Goal: Task Accomplishment & Management: Manage account settings

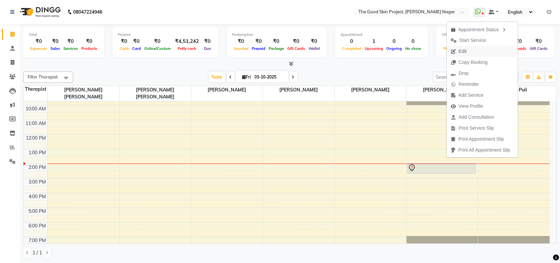
click at [464, 49] on span "Edit" at bounding box center [462, 51] width 8 height 7
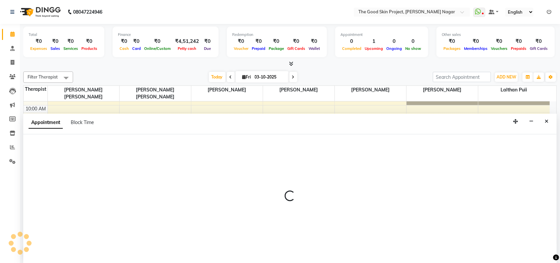
select select "tentative"
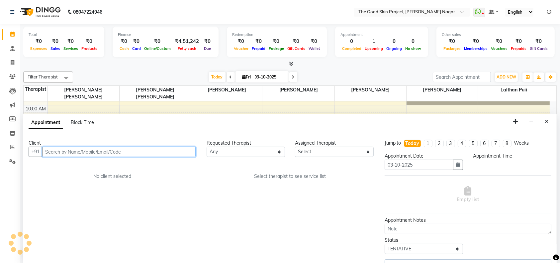
select select "69113"
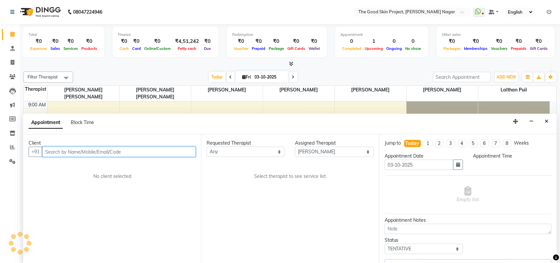
select select "840"
select select "588"
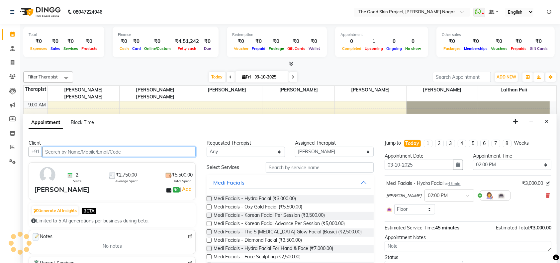
scroll to position [11, 0]
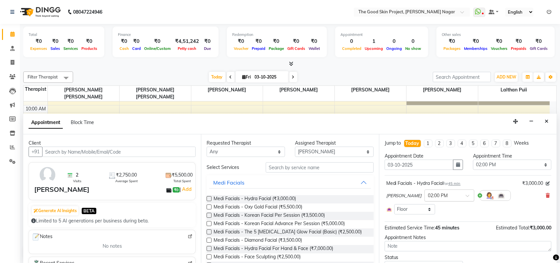
click at [465, 195] on span at bounding box center [469, 197] width 8 height 7
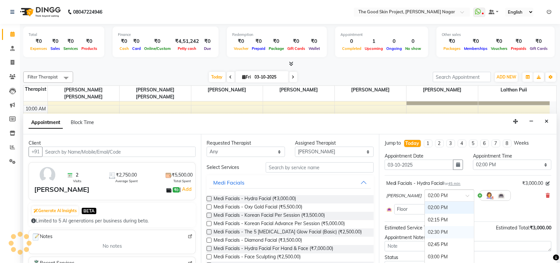
click at [425, 231] on div "02:30 PM" at bounding box center [449, 232] width 49 height 12
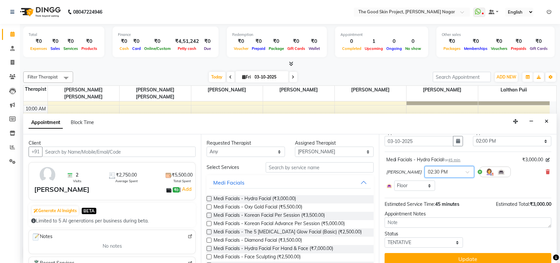
scroll to position [30, 0]
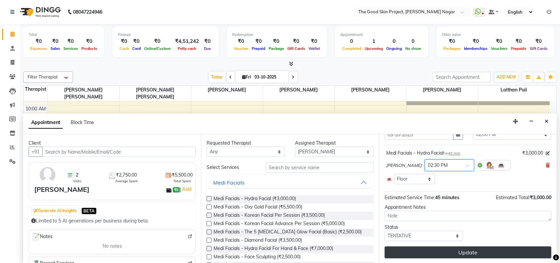
click at [432, 247] on button "Update" at bounding box center [467, 252] width 167 height 12
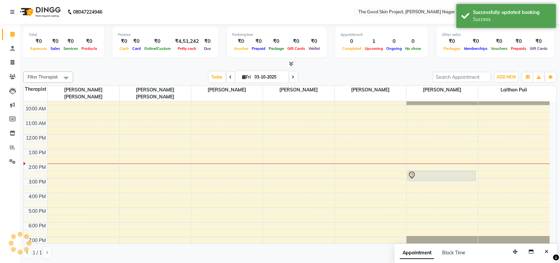
scroll to position [0, 0]
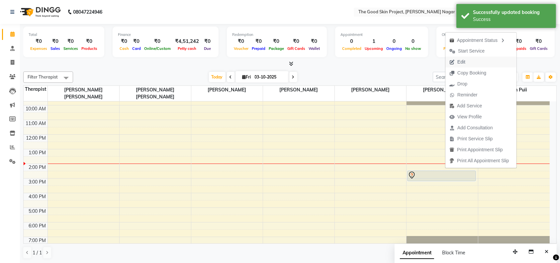
click at [463, 62] on span "Edit" at bounding box center [461, 61] width 8 height 7
select select "tentative"
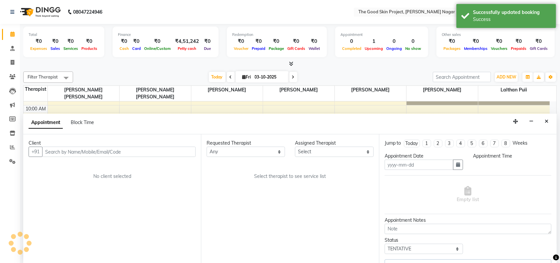
type input "03-10-2025"
select select "69113"
select select "870"
select select "588"
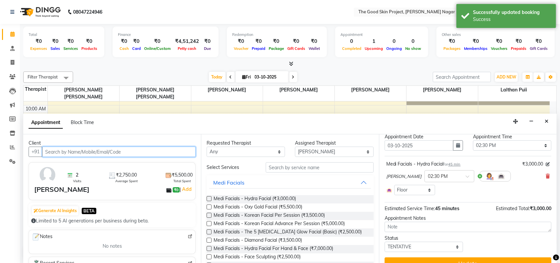
scroll to position [30, 0]
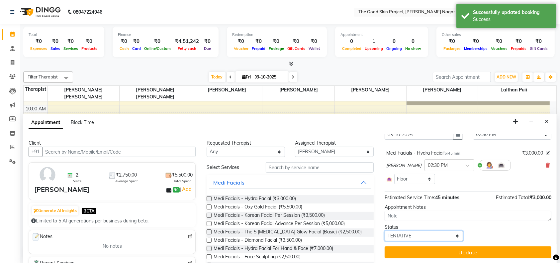
click at [449, 234] on select "Select TENTATIVE CONFIRM CHECK-IN UPCOMING" at bounding box center [423, 235] width 78 height 10
select select "confirm booking"
click at [384, 230] on select "Select TENTATIVE CONFIRM CHECK-IN UPCOMING" at bounding box center [423, 235] width 78 height 10
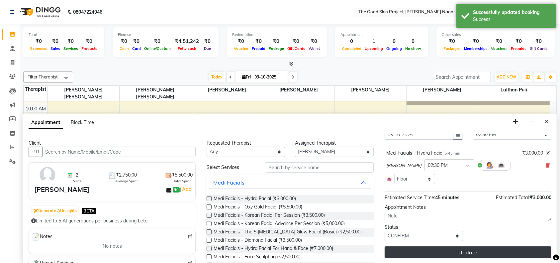
click at [464, 251] on button "Update" at bounding box center [467, 252] width 167 height 12
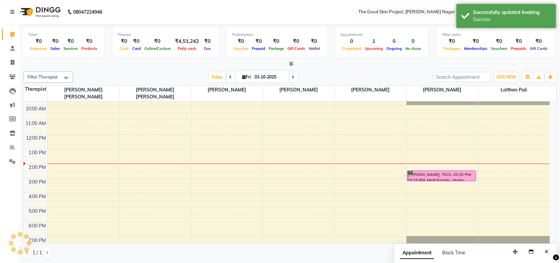
scroll to position [0, 0]
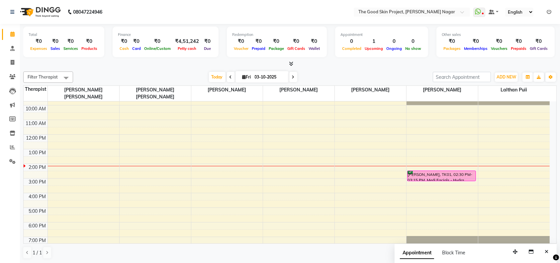
click at [292, 75] on icon at bounding box center [293, 77] width 3 height 4
type input "04-10-2025"
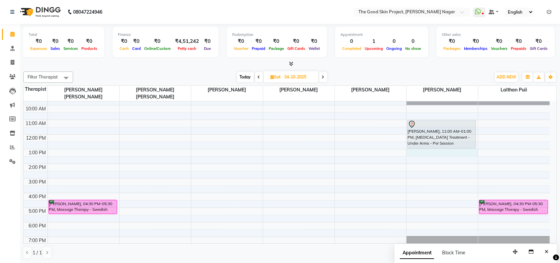
click at [426, 146] on div "9:00 AM 10:00 AM 11:00 AM 12:00 PM 1:00 PM 2:00 PM 3:00 PM 4:00 PM 5:00 PM 6:00…" at bounding box center [287, 171] width 526 height 160
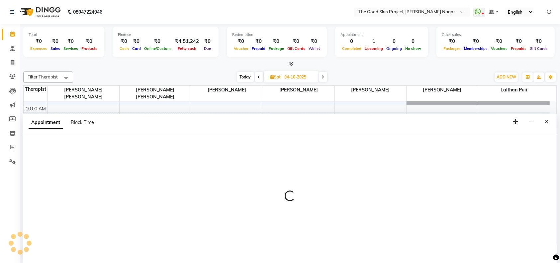
scroll to position [0, 0]
select select "69113"
select select "780"
select select "tentative"
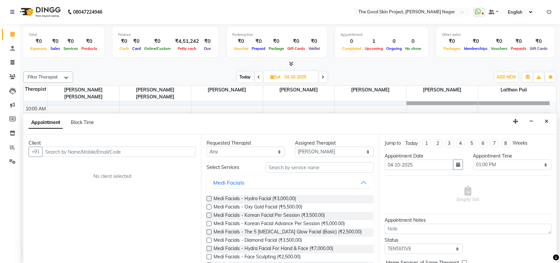
click at [131, 153] on input "text" at bounding box center [118, 151] width 153 height 10
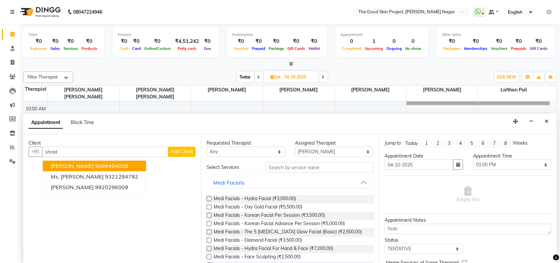
click at [114, 163] on ngb-highlight "9699494058" at bounding box center [111, 166] width 33 height 7
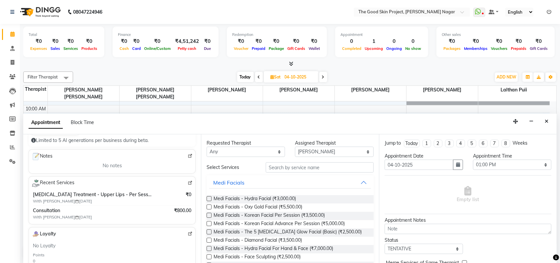
scroll to position [88, 0]
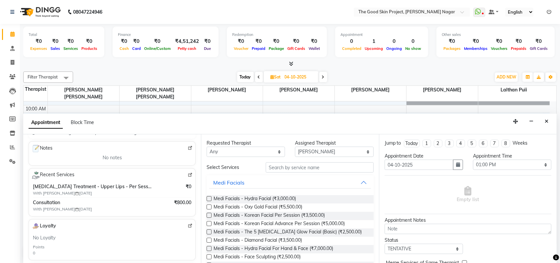
type input "9699494058"
click at [285, 167] on input "text" at bounding box center [320, 167] width 108 height 10
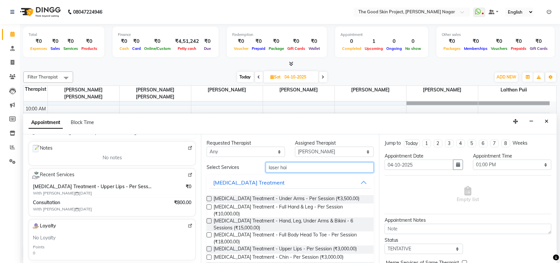
type input "laser hai"
click at [209, 251] on label at bounding box center [208, 248] width 5 height 5
click at [209, 251] on input "checkbox" at bounding box center [208, 249] width 4 height 4
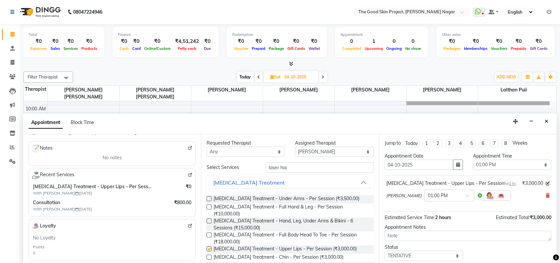
checkbox input "false"
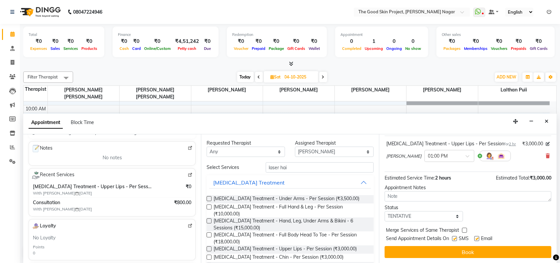
scroll to position [46, 0]
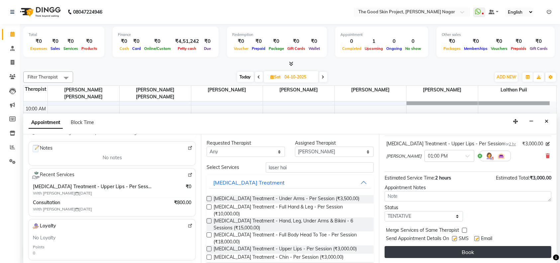
click at [437, 254] on button "Book" at bounding box center [467, 252] width 167 height 12
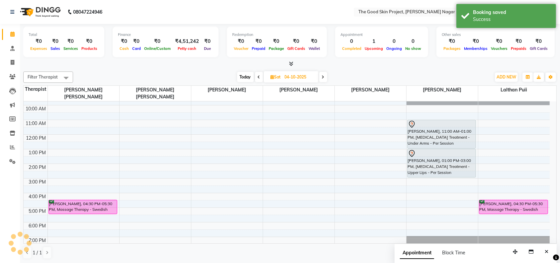
scroll to position [0, 0]
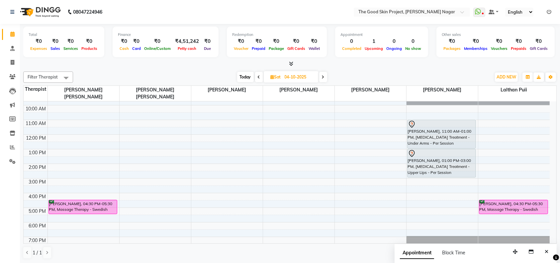
click at [327, 168] on div "9:00 AM 10:00 AM 11:00 AM 12:00 PM 1:00 PM 2:00 PM 3:00 PM 4:00 PM 5:00 PM 6:00…" at bounding box center [287, 171] width 526 height 160
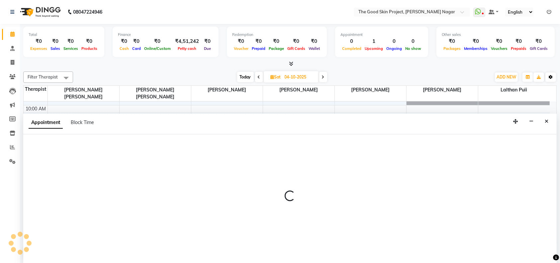
select select "45883"
select select "870"
select select "tentative"
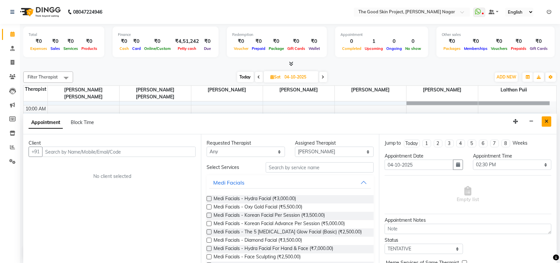
click at [548, 121] on button "Close" at bounding box center [546, 121] width 10 height 10
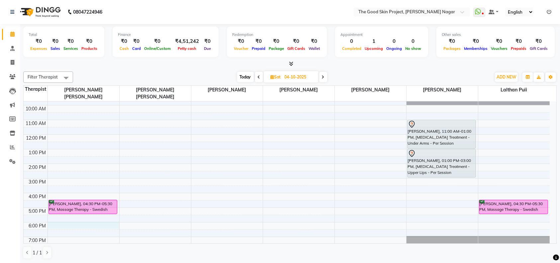
click at [101, 218] on div "9:00 AM 10:00 AM 11:00 AM 12:00 PM 1:00 PM 2:00 PM 3:00 PM 4:00 PM 5:00 PM 6:00…" at bounding box center [287, 171] width 526 height 160
select select "45878"
select select "1080"
select select "tentative"
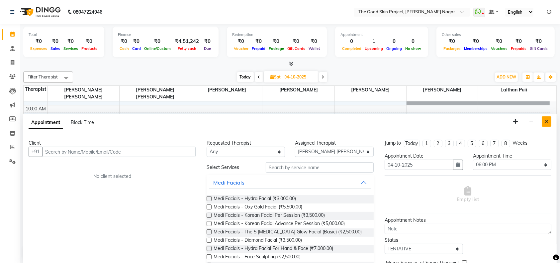
click at [548, 120] on icon "Close" at bounding box center [546, 121] width 4 height 5
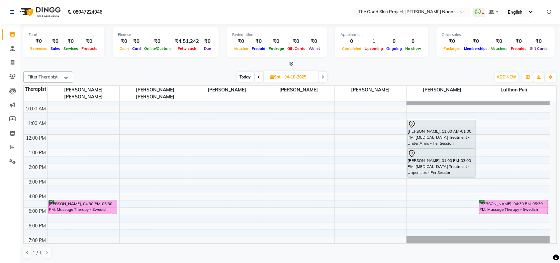
click at [258, 77] on icon at bounding box center [259, 77] width 3 height 4
type input "03-10-2025"
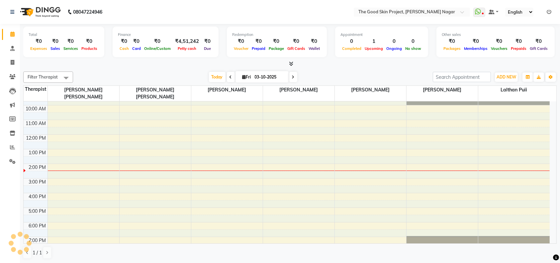
scroll to position [11, 0]
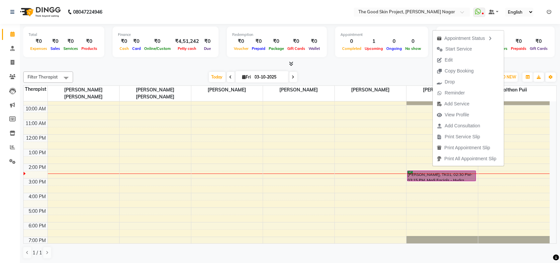
click at [363, 122] on div "9:00 AM 10:00 AM 11:00 AM 12:00 PM 1:00 PM 2:00 PM 3:00 PM 4:00 PM 5:00 PM 6:00…" at bounding box center [287, 171] width 526 height 160
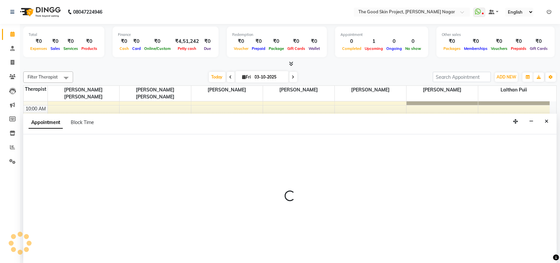
select select "45987"
select select "690"
select select "tentative"
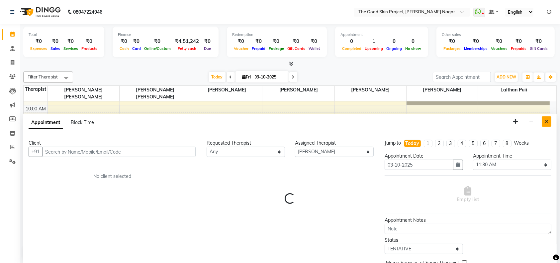
click at [549, 121] on button "Close" at bounding box center [546, 121] width 10 height 10
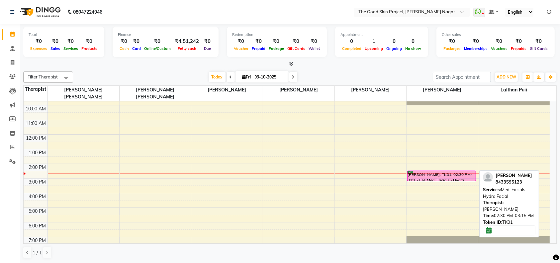
click at [445, 171] on div "[PERSON_NAME], TK01, 02:30 PM-03:15 PM, Medi Facials - Hydra Facial" at bounding box center [441, 176] width 68 height 10
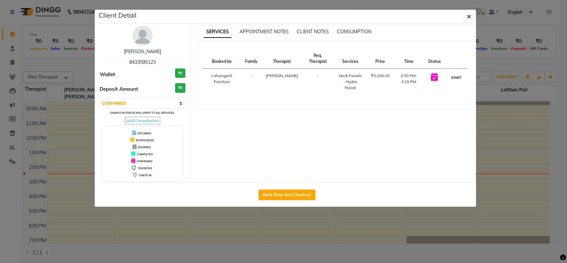
click at [457, 76] on button "START" at bounding box center [456, 77] width 14 height 8
select select "1"
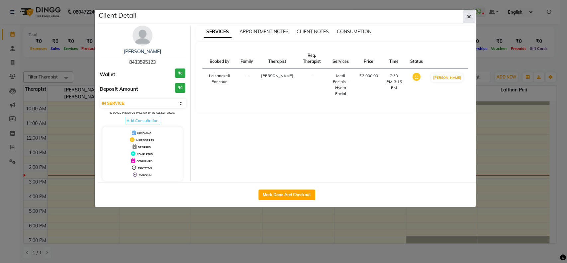
click at [467, 17] on icon "button" at bounding box center [469, 16] width 4 height 5
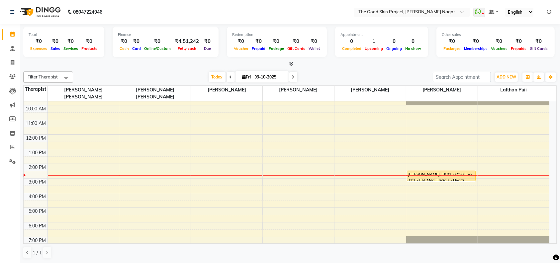
click at [155, 188] on div "9:00 AM 10:00 AM 11:00 AM 12:00 PM 1:00 PM 2:00 PM 3:00 PM 4:00 PM 5:00 PM 6:00…" at bounding box center [286, 171] width 525 height 160
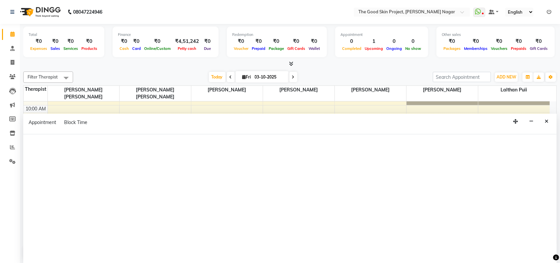
select select "45879"
select select "960"
select select "tentative"
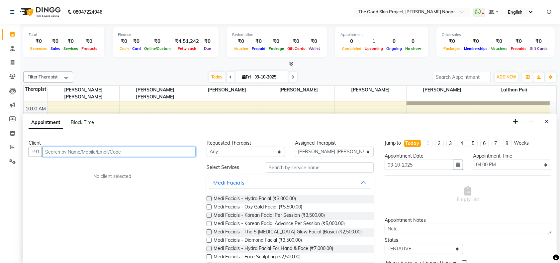
click at [135, 150] on input "text" at bounding box center [118, 151] width 153 height 10
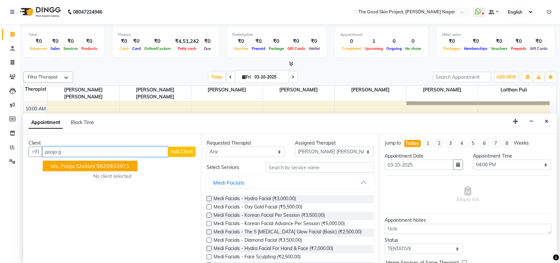
click at [93, 163] on span "Ms. Pooja Gholani" at bounding box center [73, 166] width 44 height 7
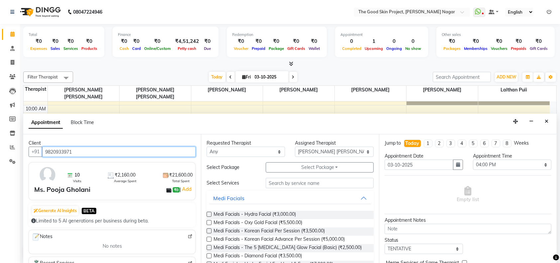
scroll to position [88, 0]
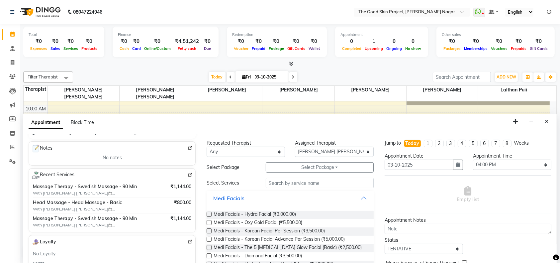
type input "9820933971"
click at [303, 184] on input "text" at bounding box center [320, 183] width 108 height 10
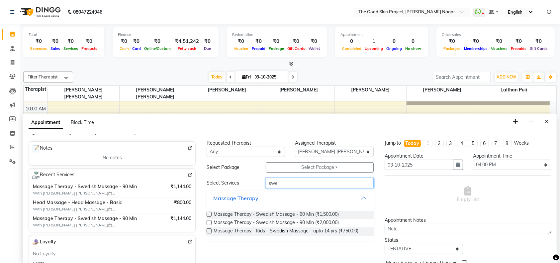
type input "swe"
click at [208, 220] on label at bounding box center [208, 222] width 5 height 5
click at [208, 221] on input "checkbox" at bounding box center [208, 223] width 4 height 4
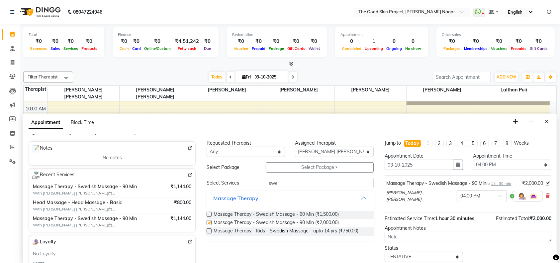
checkbox input "false"
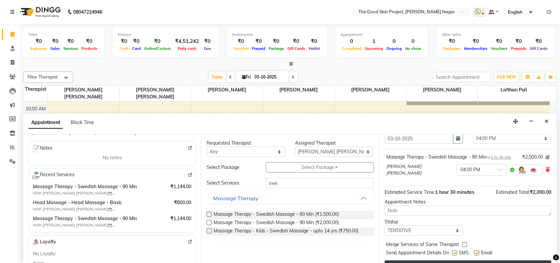
scroll to position [44, 0]
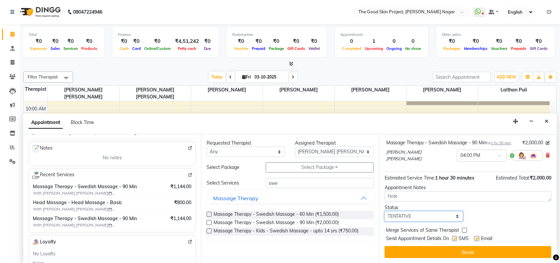
click at [452, 216] on select "Select TENTATIVE CONFIRM CHECK-IN UPCOMING" at bounding box center [423, 216] width 78 height 10
select select "confirm booking"
click at [384, 212] on select "Select TENTATIVE CONFIRM CHECK-IN UPCOMING" at bounding box center [423, 216] width 78 height 10
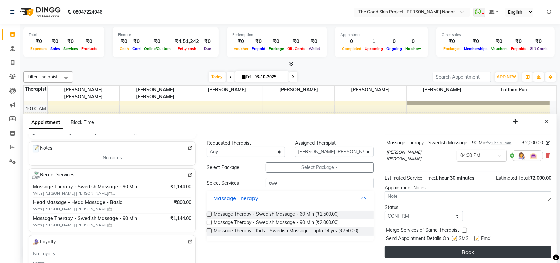
click at [459, 250] on button "Book" at bounding box center [467, 252] width 167 height 12
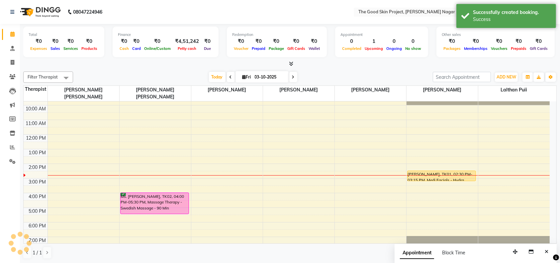
scroll to position [0, 0]
click at [491, 188] on div "9:00 AM 10:00 AM 11:00 AM 12:00 PM 1:00 PM 2:00 PM 3:00 PM 4:00 PM 5:00 PM 6:00…" at bounding box center [287, 171] width 526 height 160
select select "69127"
select select "960"
select select "tentative"
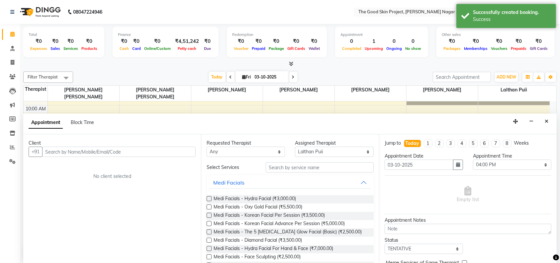
drag, startPoint x: 142, startPoint y: 147, endPoint x: 158, endPoint y: 156, distance: 18.4
click at [142, 147] on input "text" at bounding box center [118, 151] width 153 height 10
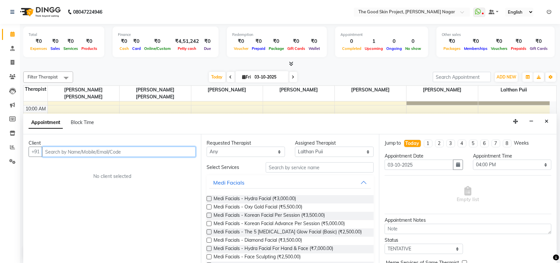
click at [131, 146] on input "text" at bounding box center [118, 151] width 153 height 10
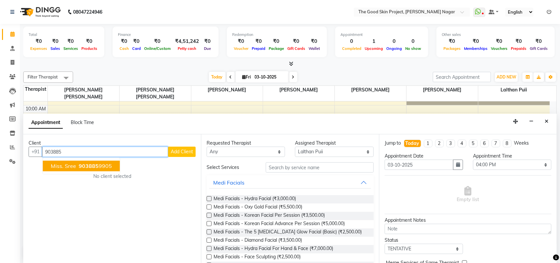
click at [101, 163] on ngb-highlight "903885 9905" at bounding box center [94, 166] width 35 height 7
type input "9038859905"
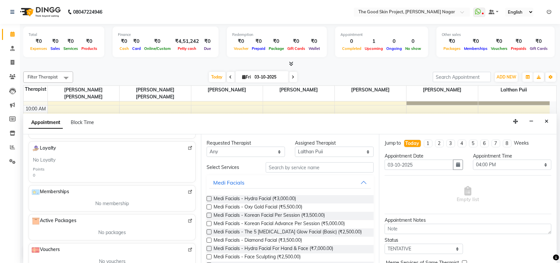
scroll to position [154, 0]
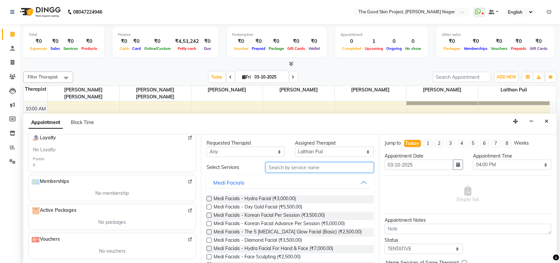
click at [301, 169] on input "text" at bounding box center [320, 167] width 108 height 10
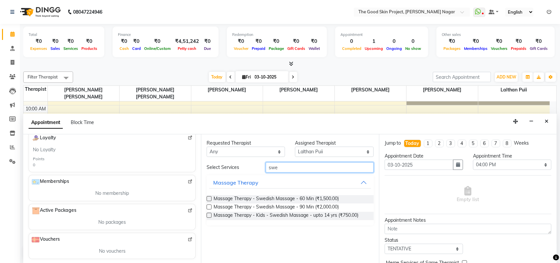
type input "swe"
drag, startPoint x: 210, startPoint y: 205, endPoint x: 318, endPoint y: 211, distance: 107.7
click at [210, 205] on label at bounding box center [208, 206] width 5 height 5
click at [210, 205] on input "checkbox" at bounding box center [208, 207] width 4 height 4
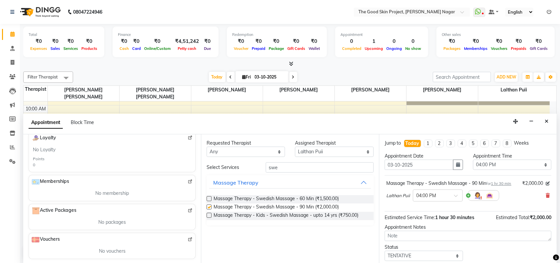
checkbox input "false"
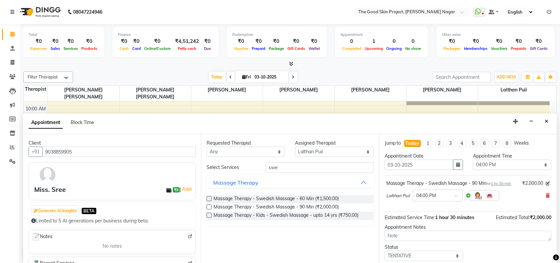
scroll to position [46, 0]
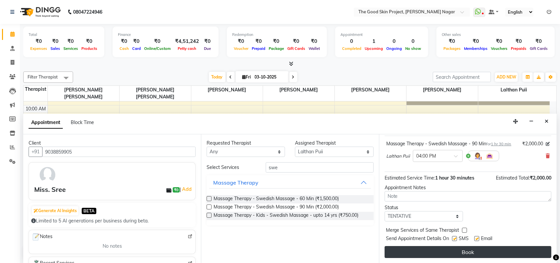
click at [457, 251] on button "Book" at bounding box center [467, 252] width 167 height 12
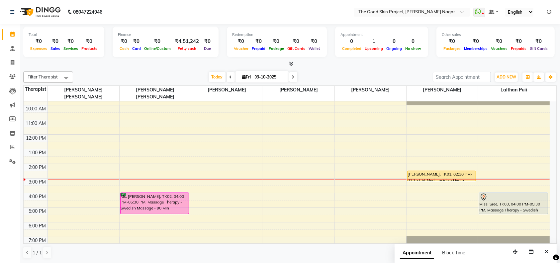
drag, startPoint x: 292, startPoint y: 76, endPoint x: 358, endPoint y: 159, distance: 106.5
click at [293, 81] on span at bounding box center [293, 77] width 8 height 10
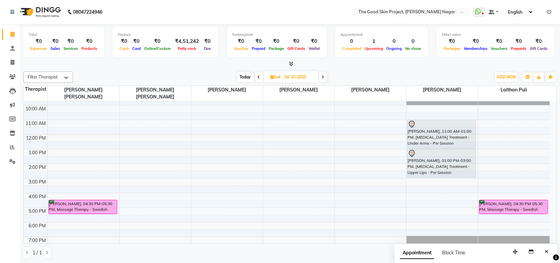
click at [324, 75] on span at bounding box center [323, 77] width 8 height 10
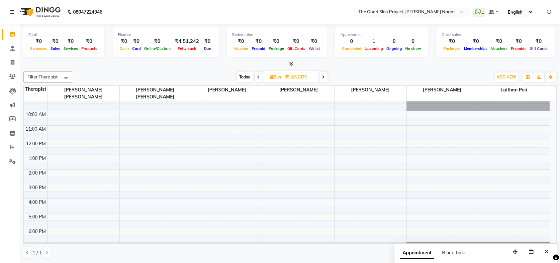
scroll to position [0, 0]
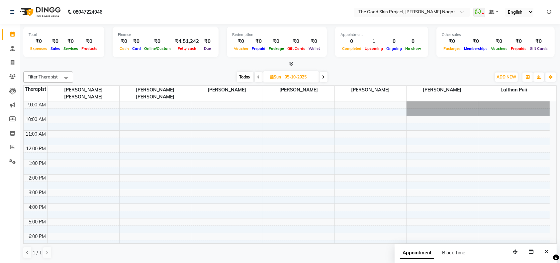
click at [260, 74] on span at bounding box center [259, 77] width 8 height 10
type input "04-10-2025"
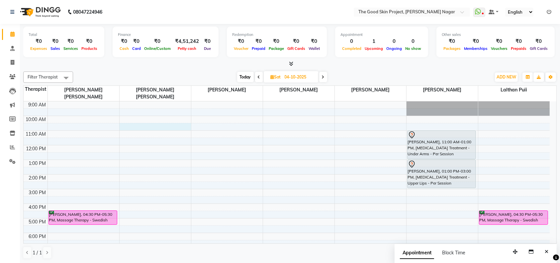
click at [153, 121] on div "9:00 AM 10:00 AM 11:00 AM 12:00 PM 1:00 PM 2:00 PM 3:00 PM 4:00 PM 5:00 PM 6:00…" at bounding box center [287, 181] width 526 height 160
select select "45879"
select select "tentative"
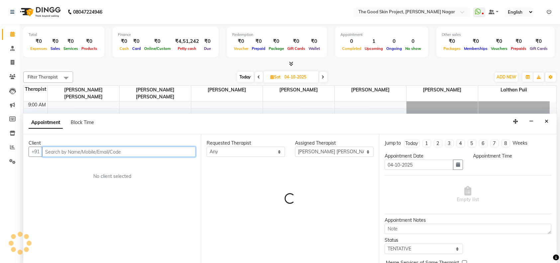
select select "630"
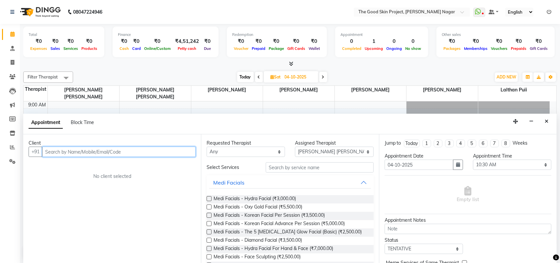
click at [153, 147] on input "text" at bounding box center [118, 151] width 153 height 10
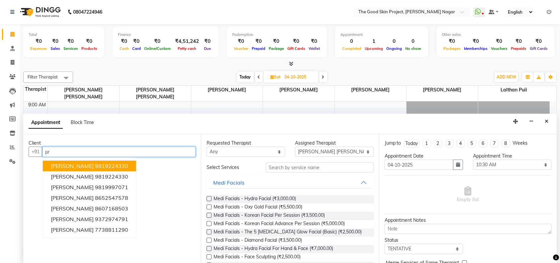
type input "p"
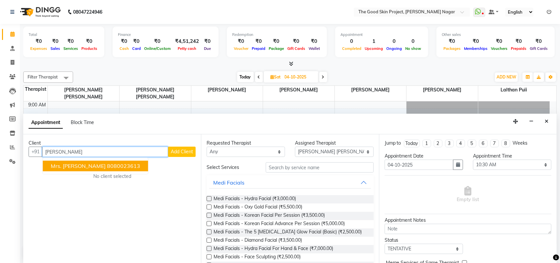
click at [92, 167] on span "Mrs. [PERSON_NAME]" at bounding box center [78, 166] width 55 height 7
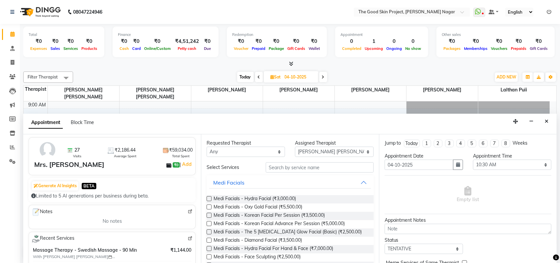
scroll to position [44, 0]
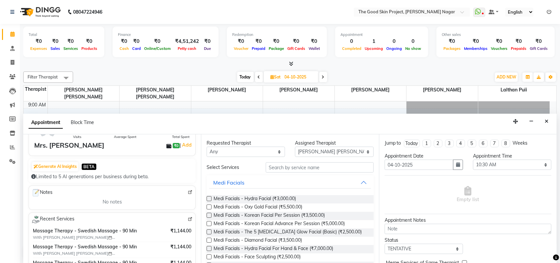
type input "8080023613"
click at [286, 166] on input "text" at bounding box center [320, 167] width 108 height 10
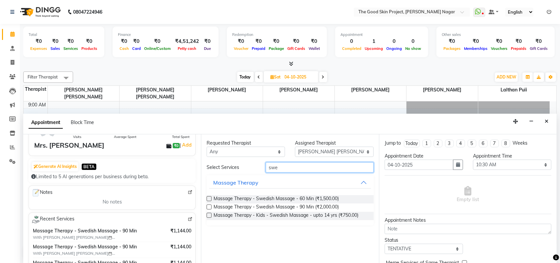
type input "swe"
click at [210, 207] on label at bounding box center [208, 206] width 5 height 5
click at [210, 207] on input "checkbox" at bounding box center [208, 207] width 4 height 4
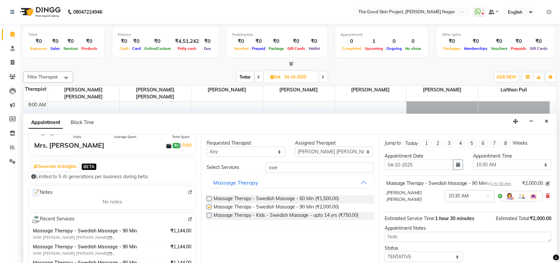
checkbox input "false"
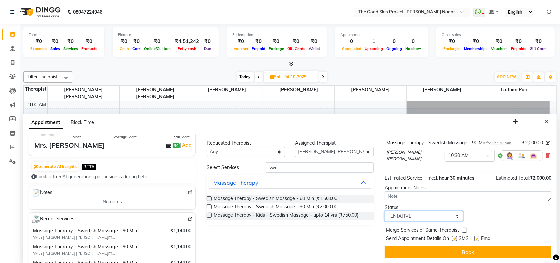
click at [448, 217] on select "Select TENTATIVE CONFIRM UPCOMING" at bounding box center [423, 216] width 78 height 10
select select "confirm booking"
click at [384, 212] on select "Select TENTATIVE CONFIRM UPCOMING" at bounding box center [423, 216] width 78 height 10
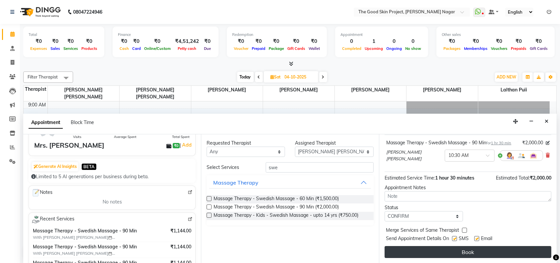
click at [471, 248] on button "Book" at bounding box center [467, 252] width 167 height 12
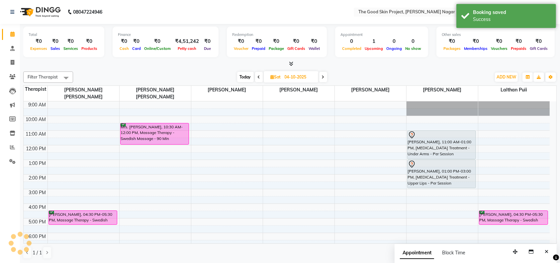
scroll to position [0, 0]
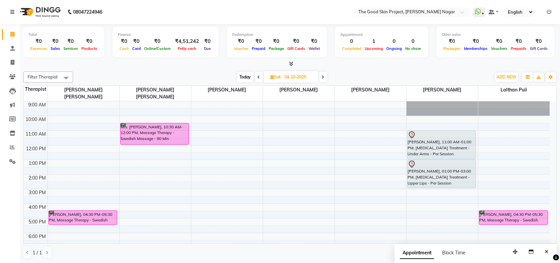
click at [258, 77] on icon at bounding box center [259, 77] width 3 height 4
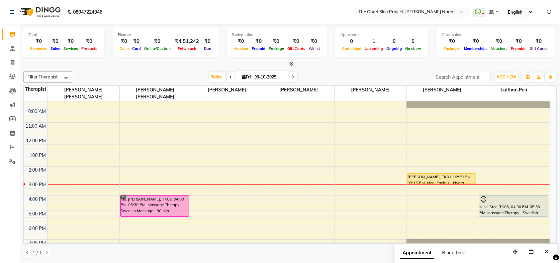
scroll to position [11, 0]
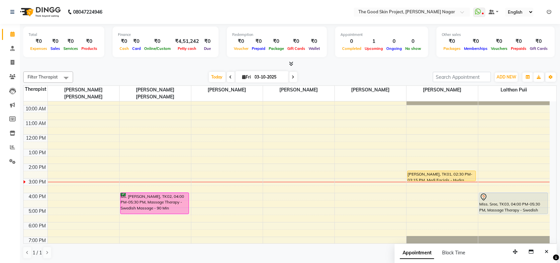
click at [293, 79] on span at bounding box center [293, 77] width 8 height 10
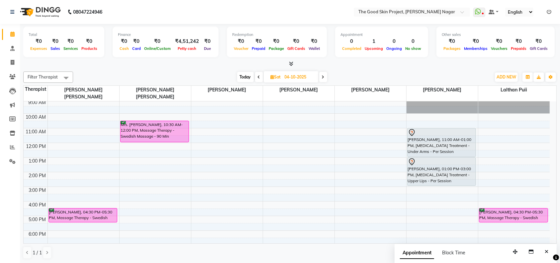
scroll to position [0, 0]
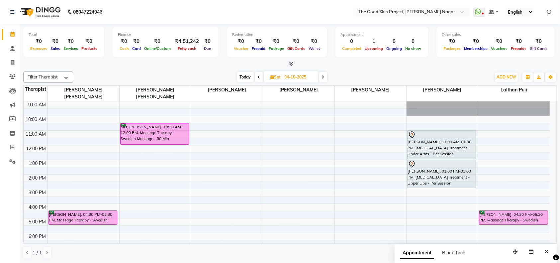
click at [260, 78] on span at bounding box center [259, 77] width 8 height 10
type input "03-10-2025"
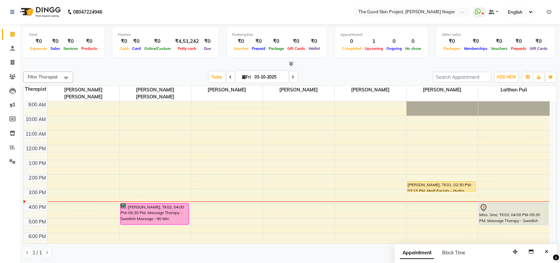
click at [216, 202] on div "9:00 AM 10:00 AM 11:00 AM 12:00 PM 1:00 PM 2:00 PM 3:00 PM 4:00 PM 5:00 PM 6:00…" at bounding box center [287, 181] width 526 height 160
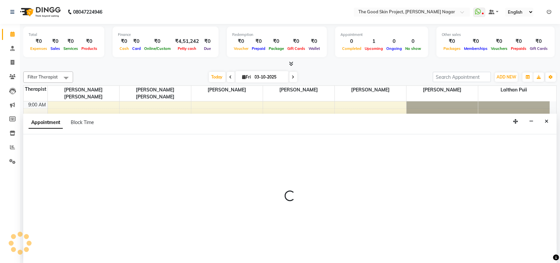
select select "45882"
select select "tentative"
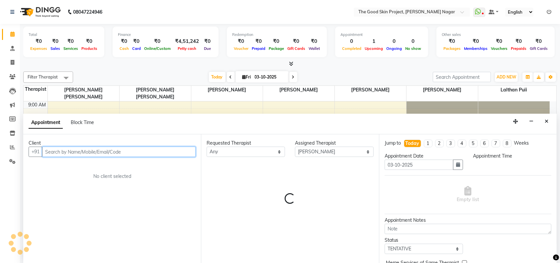
select select "960"
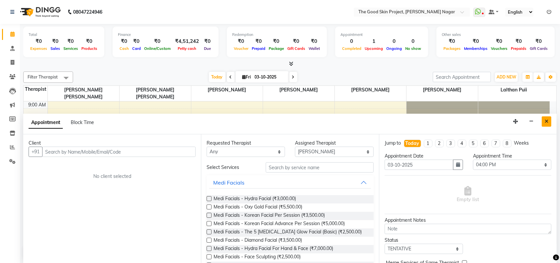
click at [543, 120] on button "Close" at bounding box center [546, 121] width 10 height 10
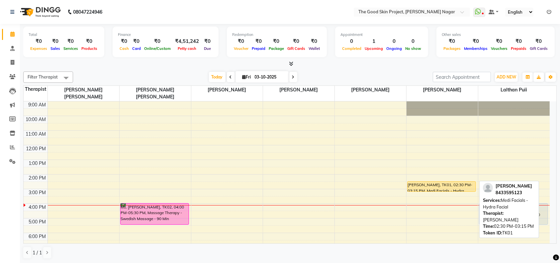
click at [446, 181] on div "[PERSON_NAME], TK01, 02:30 PM-03:15 PM, Medi Facials - Hydra Facial" at bounding box center [441, 186] width 68 height 10
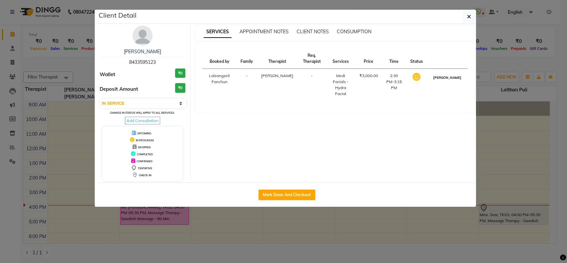
click at [453, 78] on button "[PERSON_NAME]" at bounding box center [447, 77] width 32 height 8
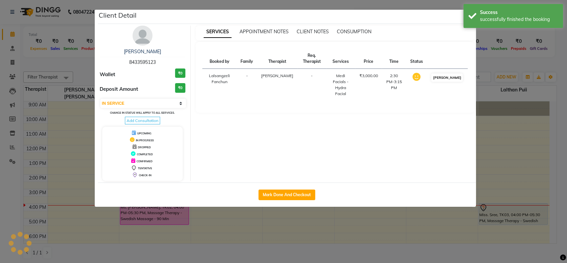
select select "3"
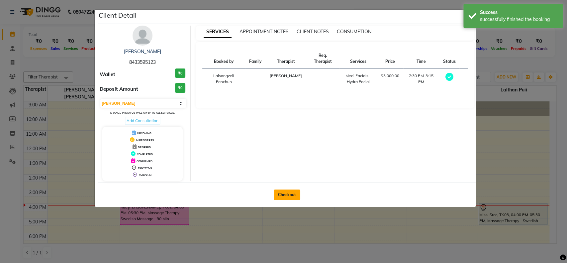
click at [287, 198] on button "Checkout" at bounding box center [287, 194] width 27 height 11
select select "3005"
select select "service"
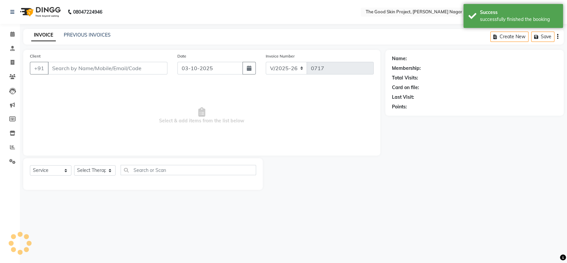
type input "8433595123"
select select "69113"
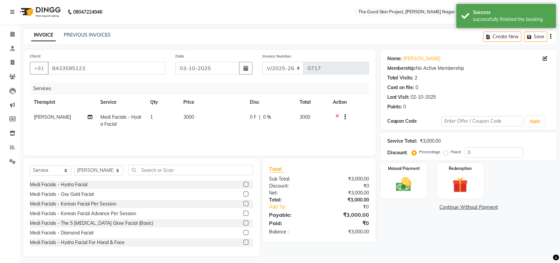
click at [197, 116] on td "3000" at bounding box center [212, 121] width 66 height 22
select select "69113"
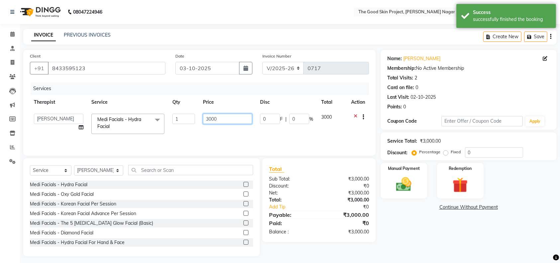
click at [221, 118] on input "3000" at bounding box center [227, 119] width 49 height 10
type input "3"
type input "1000"
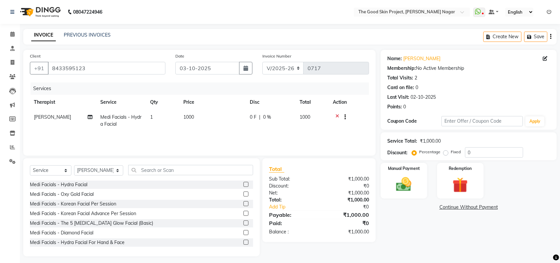
click at [224, 134] on div "Services Therapist Service Qty Price Disc Total Action [PERSON_NAME] Medi Facia…" at bounding box center [199, 115] width 339 height 66
click at [402, 187] on img at bounding box center [404, 184] width 26 height 18
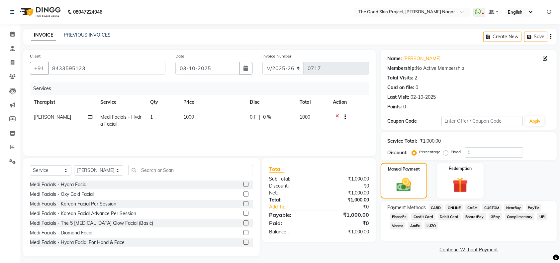
click at [435, 207] on span "CARD" at bounding box center [436, 207] width 14 height 8
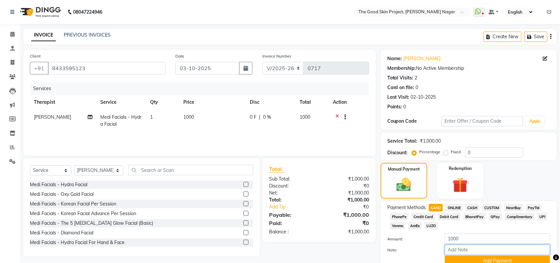
click at [455, 251] on input "Note:" at bounding box center [496, 249] width 105 height 10
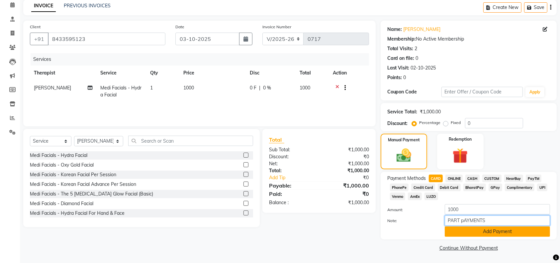
type input "PART pAYMENTS"
click at [483, 229] on button "Add Payment" at bounding box center [496, 231] width 105 height 10
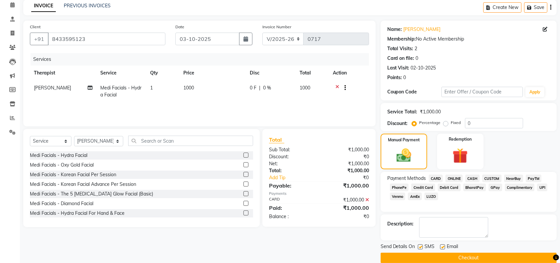
scroll to position [39, 0]
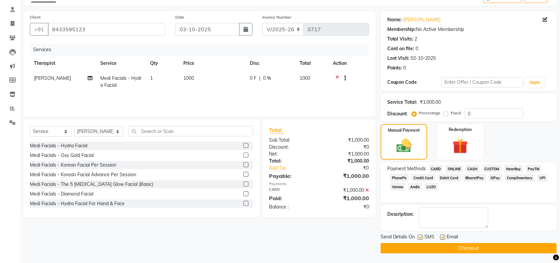
click at [442, 245] on button "Checkout" at bounding box center [468, 248] width 176 height 10
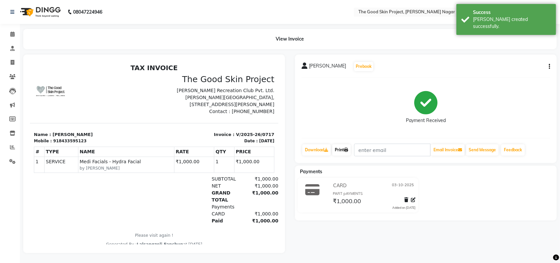
click at [338, 145] on link "Print" at bounding box center [341, 149] width 19 height 11
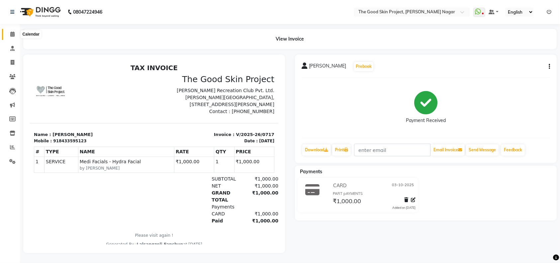
click at [13, 35] on icon at bounding box center [12, 34] width 4 height 5
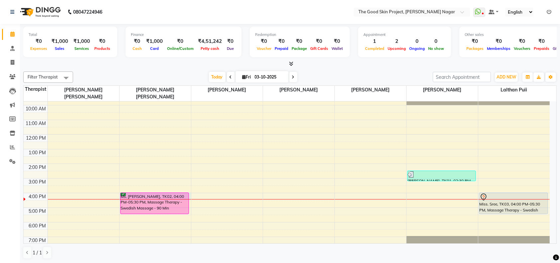
click at [163, 199] on div at bounding box center [154, 199] width 71 height 0
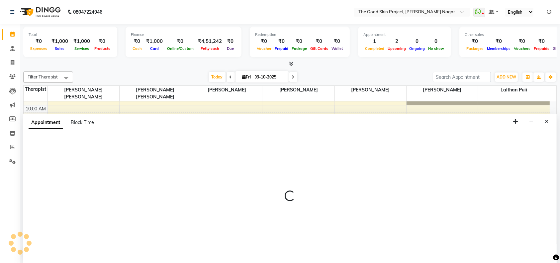
select select "45879"
select select "960"
select select "tentative"
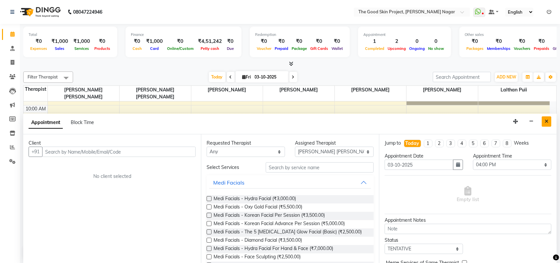
click at [548, 120] on button "Close" at bounding box center [546, 121] width 10 height 10
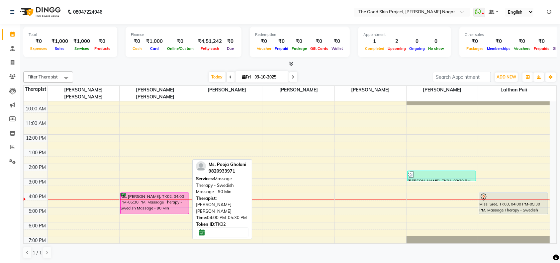
click at [176, 197] on div "Ms. [PERSON_NAME], TK02, 04:00 PM-05:30 PM, Massage Therapy - Swedish Massage -…" at bounding box center [154, 203] width 68 height 21
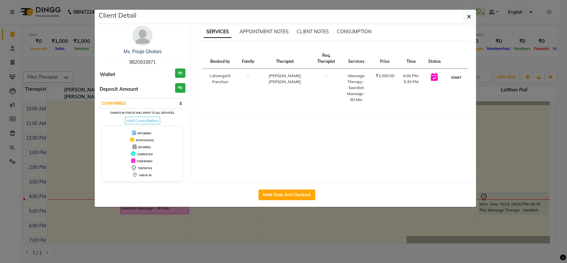
click at [457, 78] on button "START" at bounding box center [456, 77] width 14 height 8
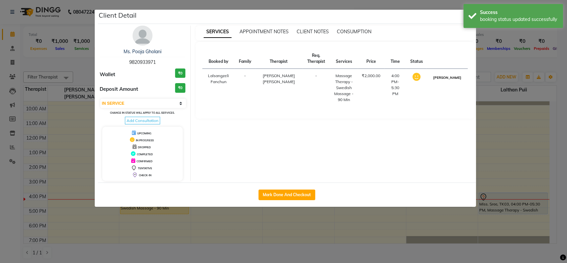
click at [452, 79] on button "[PERSON_NAME]" at bounding box center [447, 77] width 32 height 8
select select "3"
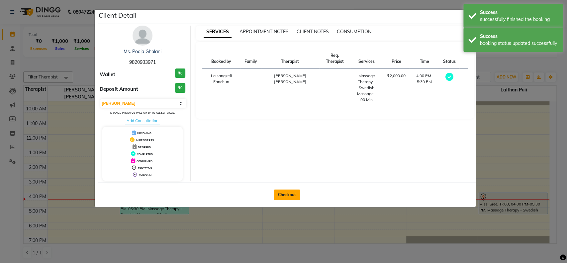
click at [291, 193] on button "Checkout" at bounding box center [287, 194] width 27 height 11
select select "3005"
select select "service"
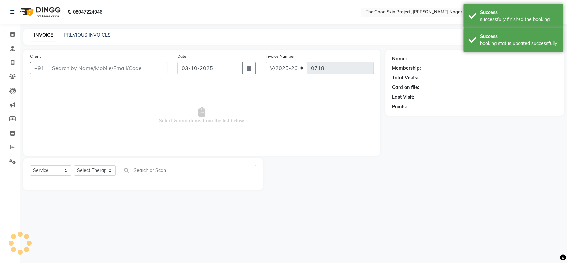
type input "9820933971"
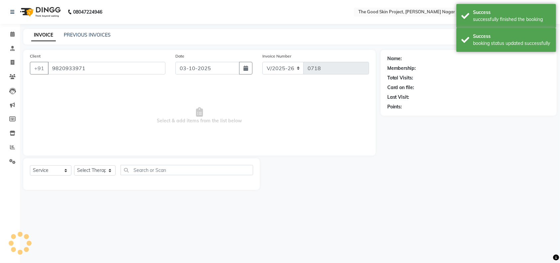
select select "45879"
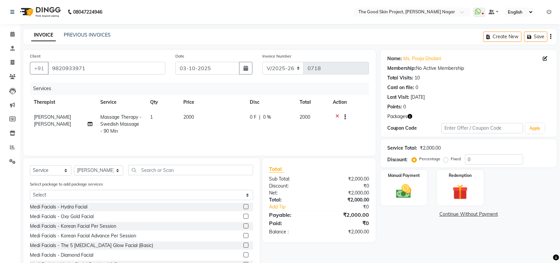
click at [337, 116] on icon at bounding box center [337, 118] width 4 height 8
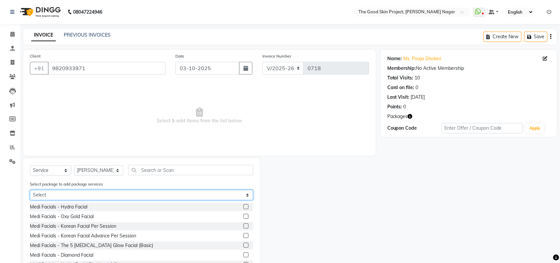
click at [245, 193] on select "Select 6+2 SWEDISH 90 MINS" at bounding box center [141, 195] width 223 height 10
select select "1: Object"
click at [30, 190] on select "Select 6+2 SWEDISH 90 MINS" at bounding box center [141, 195] width 223 height 10
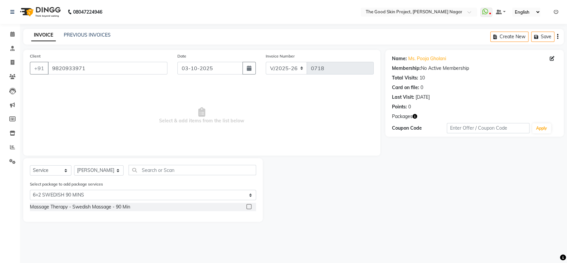
click at [250, 206] on label at bounding box center [248, 206] width 5 height 5
click at [250, 206] on input "checkbox" at bounding box center [248, 206] width 4 height 4
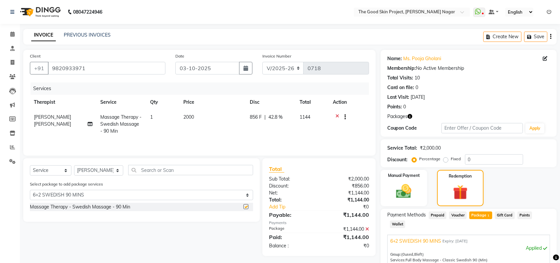
checkbox input "false"
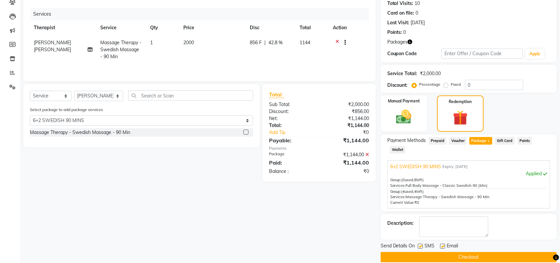
click at [419, 243] on label at bounding box center [420, 245] width 5 height 5
click at [419, 244] on input "checkbox" at bounding box center [420, 246] width 4 height 4
checkbox input "false"
click at [443, 243] on label at bounding box center [442, 245] width 5 height 5
click at [443, 244] on input "checkbox" at bounding box center [442, 246] width 4 height 4
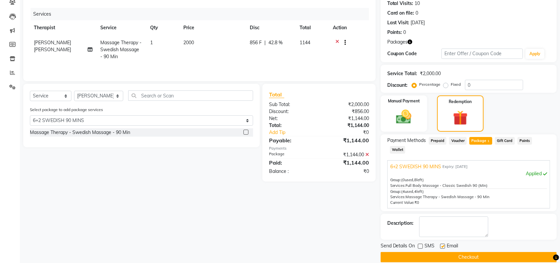
checkbox input "false"
click at [457, 252] on button "Checkout" at bounding box center [468, 257] width 176 height 10
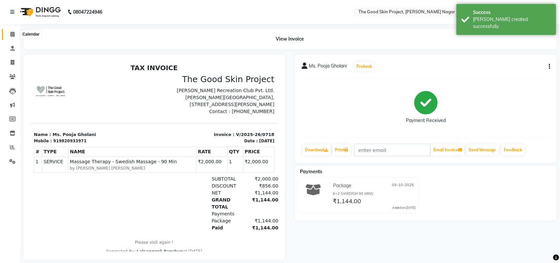
click at [9, 33] on span at bounding box center [13, 35] width 12 height 8
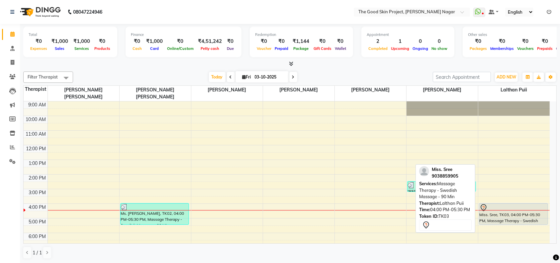
click at [516, 211] on div "Miss. Sree, TK03, 04:00 PM-05:30 PM, Massage Therapy - Swedish Massage - 90 Min" at bounding box center [513, 213] width 68 height 21
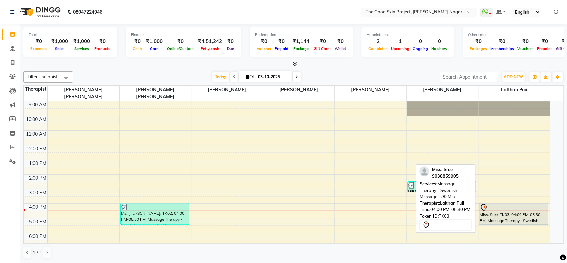
select select "7"
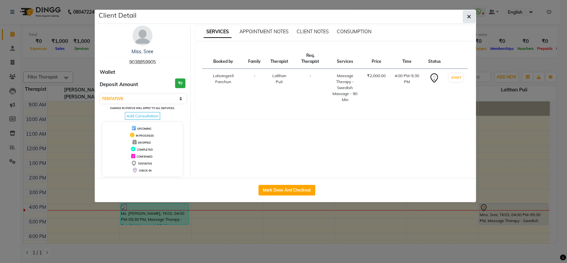
click at [465, 17] on button "button" at bounding box center [468, 16] width 13 height 13
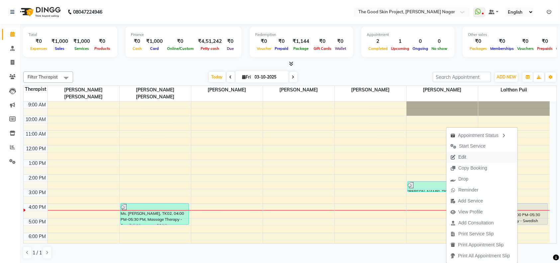
click at [465, 157] on span "Edit" at bounding box center [458, 156] width 24 height 11
select select "tentative"
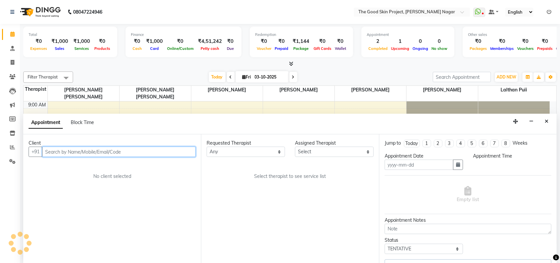
type input "03-10-2025"
select select "960"
select select "69127"
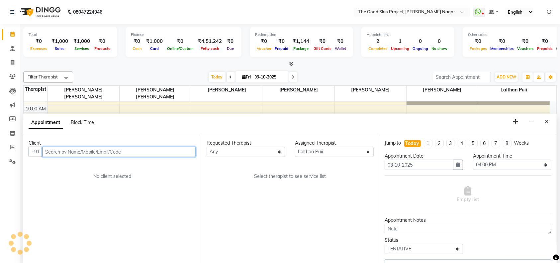
select select "588"
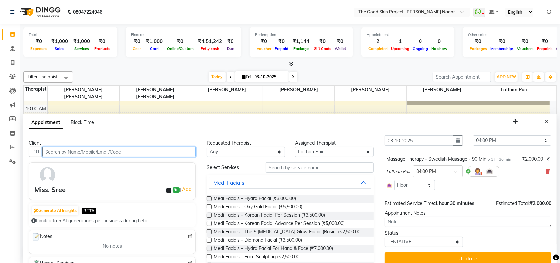
scroll to position [37, 0]
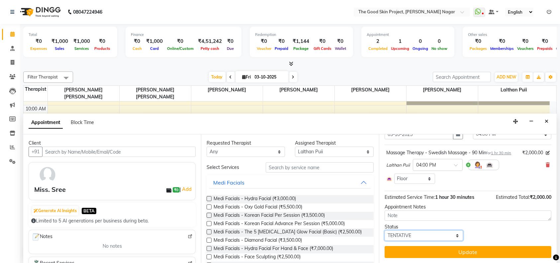
click at [452, 233] on select "Select TENTATIVE CONFIRM CHECK-IN UPCOMING" at bounding box center [423, 235] width 78 height 10
select select "confirm booking"
click at [384, 230] on select "Select TENTATIVE CONFIRM CHECK-IN UPCOMING" at bounding box center [423, 235] width 78 height 10
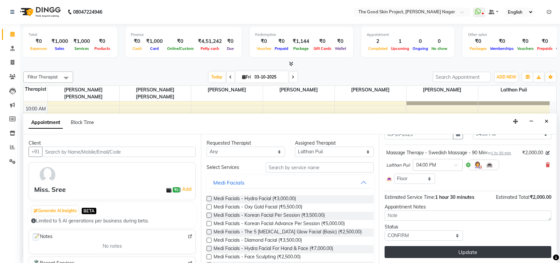
click at [454, 254] on button "Update" at bounding box center [467, 252] width 167 height 12
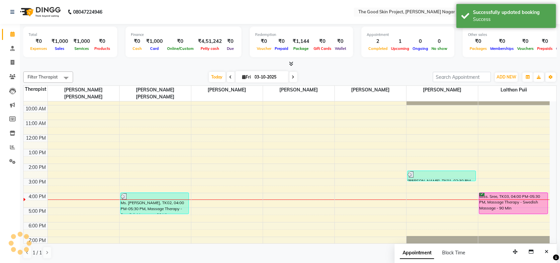
scroll to position [0, 0]
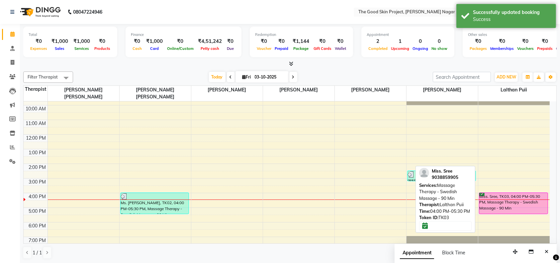
click at [496, 196] on div "Miss. Sree, TK03, 04:00 PM-05:30 PM, Massage Therapy - Swedish Massage - 90 Min" at bounding box center [513, 203] width 68 height 21
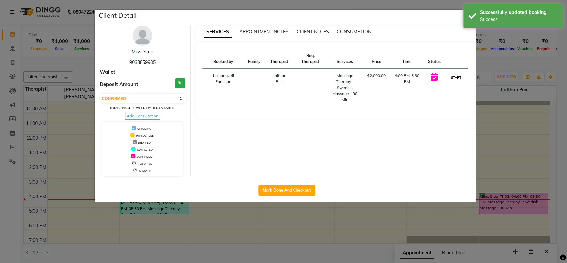
click at [454, 76] on button "START" at bounding box center [456, 77] width 14 height 8
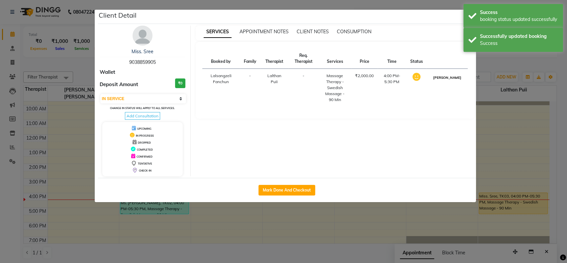
click at [454, 78] on button "[PERSON_NAME]" at bounding box center [447, 77] width 32 height 8
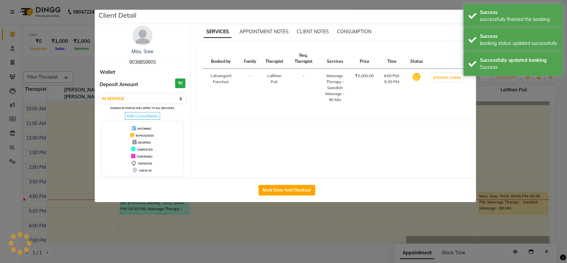
select select "3"
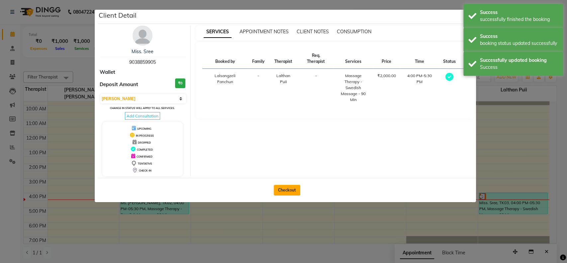
click at [293, 187] on button "Checkout" at bounding box center [287, 190] width 27 height 11
select select "service"
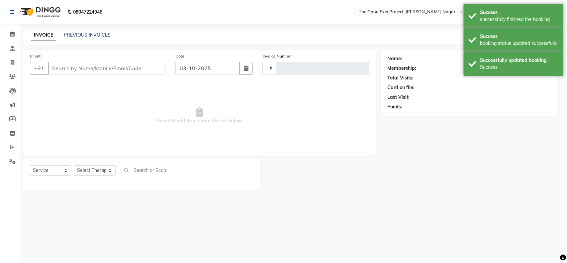
type input "0719"
select select "3005"
type input "9038859905"
select select "69127"
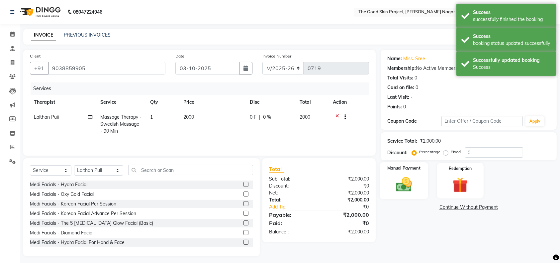
click at [408, 184] on img at bounding box center [404, 184] width 26 height 18
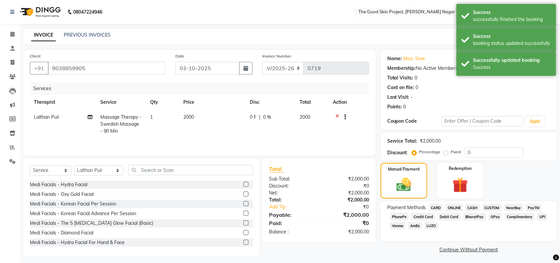
click at [493, 216] on span "GPay" at bounding box center [495, 216] width 14 height 8
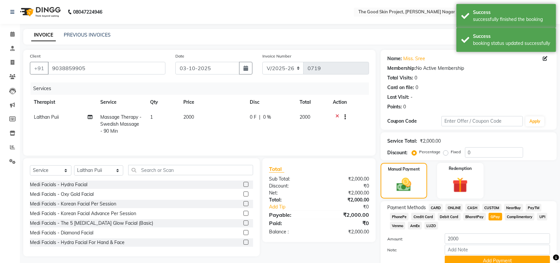
scroll to position [29, 0]
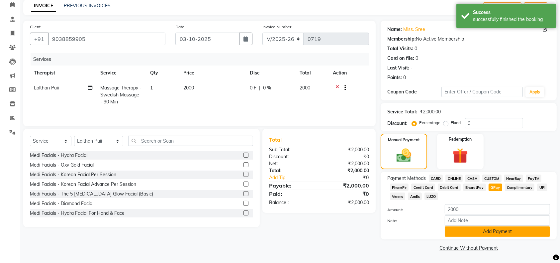
click at [481, 232] on button "Add Payment" at bounding box center [496, 231] width 105 height 10
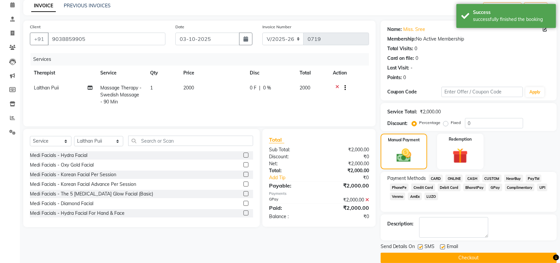
click at [451, 253] on button "Checkout" at bounding box center [468, 257] width 176 height 10
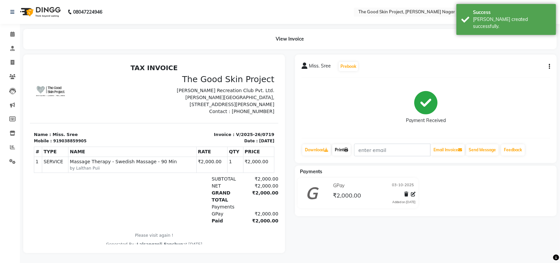
click at [338, 147] on link "Print" at bounding box center [341, 149] width 19 height 11
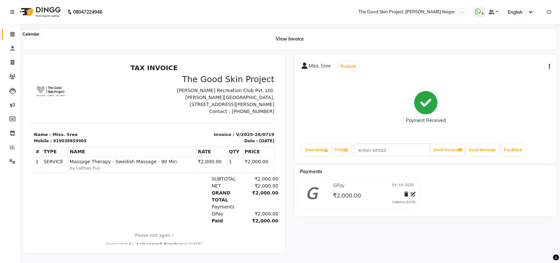
click at [12, 37] on span at bounding box center [13, 35] width 12 height 8
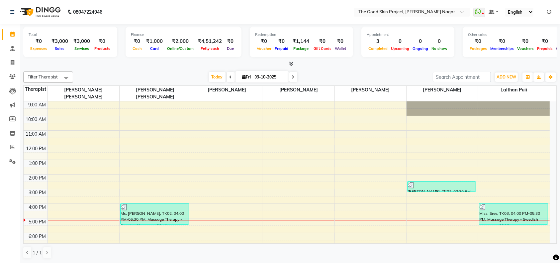
drag, startPoint x: 293, startPoint y: 76, endPoint x: 354, endPoint y: 163, distance: 106.1
click at [297, 82] on div "Filter Therapist Select All Lalthan Puii [PERSON_NAME] Sawant [PERSON_NAME] [PE…" at bounding box center [289, 76] width 533 height 11
click at [292, 74] on span at bounding box center [293, 77] width 8 height 10
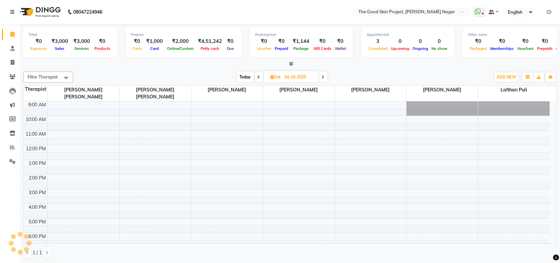
scroll to position [11, 0]
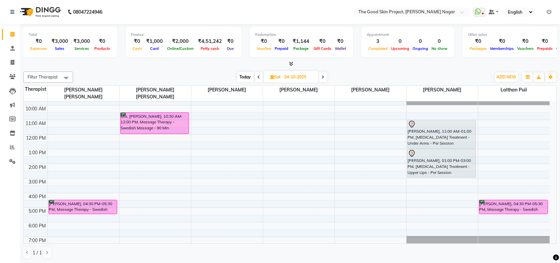
click at [259, 75] on icon at bounding box center [259, 77] width 3 height 4
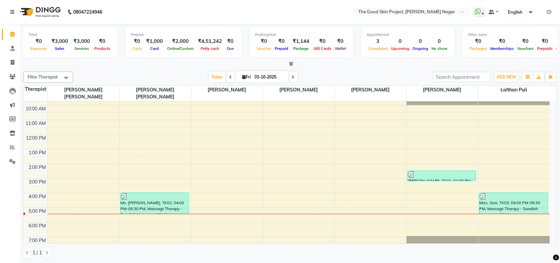
click at [294, 78] on span at bounding box center [293, 77] width 8 height 10
type input "04-10-2025"
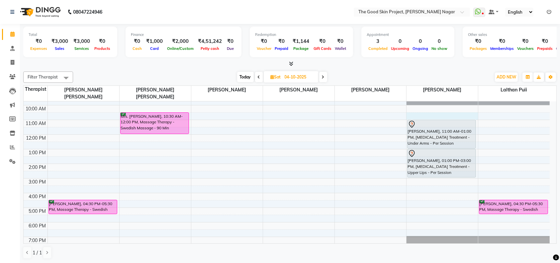
click at [421, 108] on div "9:00 AM 10:00 AM 11:00 AM 12:00 PM 1:00 PM 2:00 PM 3:00 PM 4:00 PM 5:00 PM 6:00…" at bounding box center [287, 171] width 526 height 160
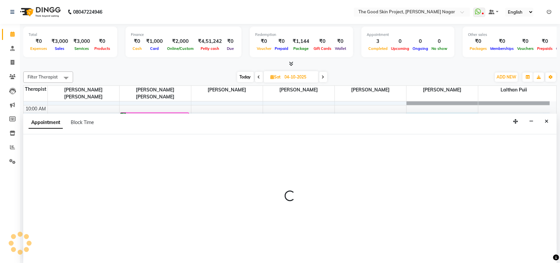
scroll to position [0, 0]
select select "69113"
select select "630"
select select "tentative"
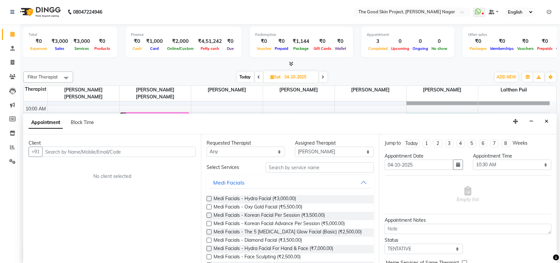
click at [151, 154] on input "text" at bounding box center [118, 151] width 153 height 10
type input "k"
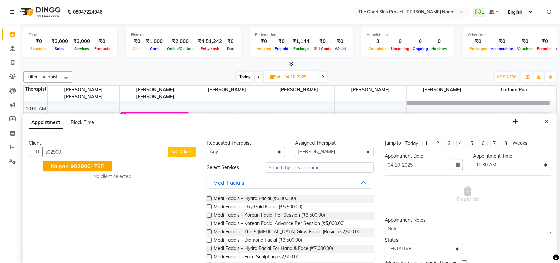
click at [72, 166] on span "902900" at bounding box center [81, 166] width 20 height 7
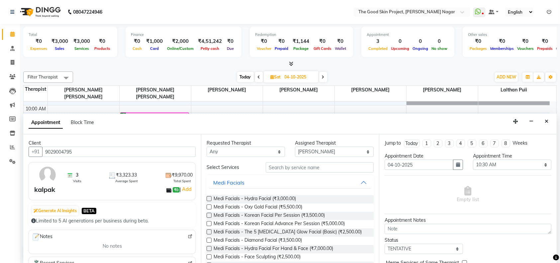
type input "9029004795"
click at [291, 169] on input "text" at bounding box center [320, 167] width 108 height 10
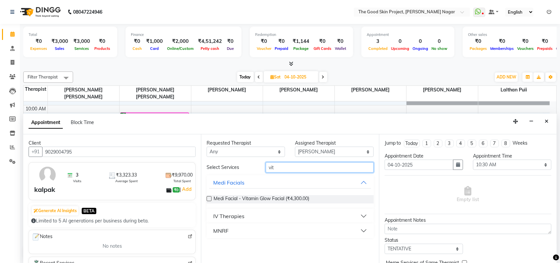
type input "vit"
click at [209, 196] on label at bounding box center [208, 198] width 5 height 5
click at [209, 197] on input "checkbox" at bounding box center [208, 199] width 4 height 4
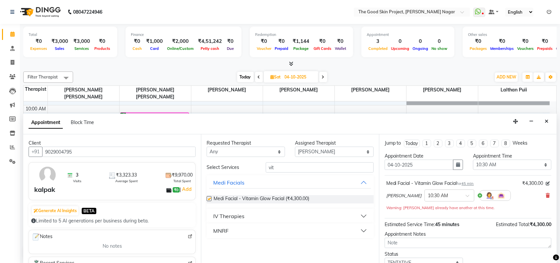
checkbox input "false"
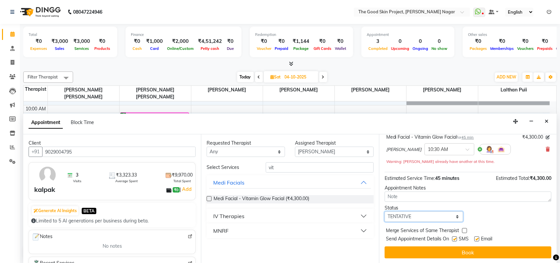
click at [452, 216] on select "Select TENTATIVE CONFIRM UPCOMING" at bounding box center [423, 216] width 78 height 10
select select "confirm booking"
click at [384, 211] on select "Select TENTATIVE CONFIRM UPCOMING" at bounding box center [423, 216] width 78 height 10
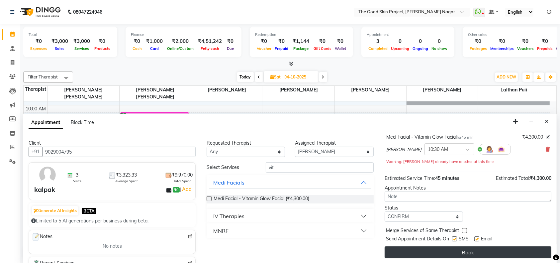
click at [461, 251] on button "Book" at bounding box center [467, 252] width 167 height 12
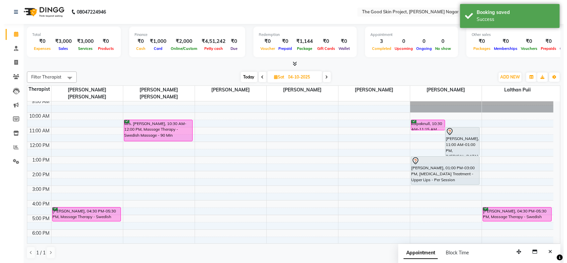
scroll to position [0, 0]
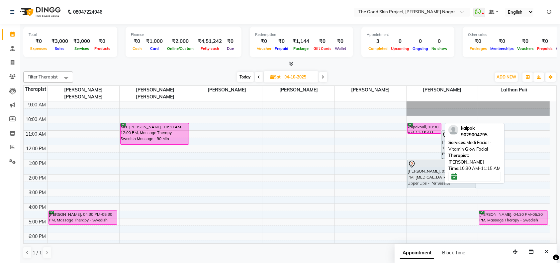
click at [417, 123] on div "kalpaknull, 10:30 AM-11:15 AM, Medi Facial - Vitamin Glow Facial" at bounding box center [424, 128] width 34 height 10
select select "6"
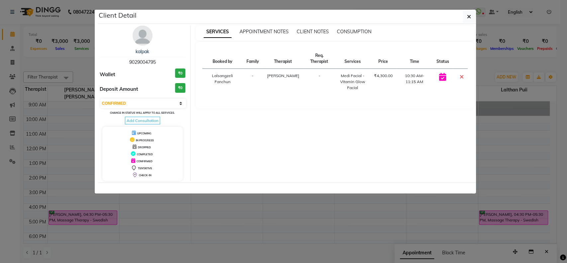
click at [142, 39] on img at bounding box center [142, 36] width 20 height 20
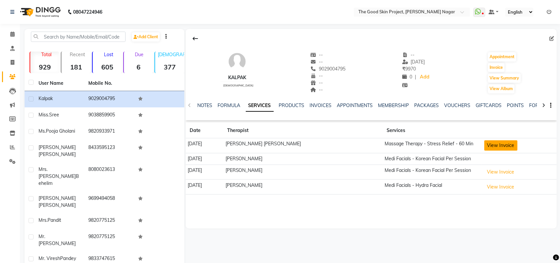
click at [493, 145] on button "View Invoice" at bounding box center [500, 145] width 33 height 10
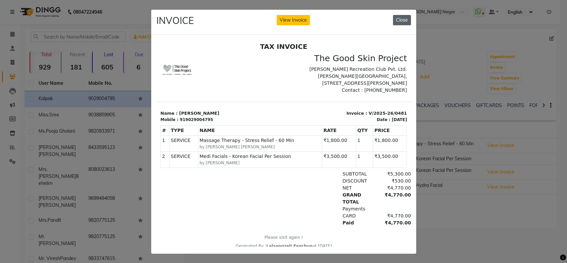
click at [399, 18] on button "Close" at bounding box center [402, 20] width 18 height 10
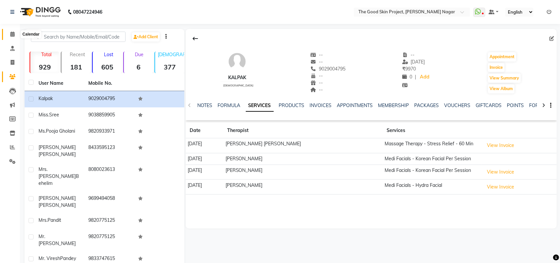
click at [14, 34] on icon at bounding box center [12, 34] width 4 height 5
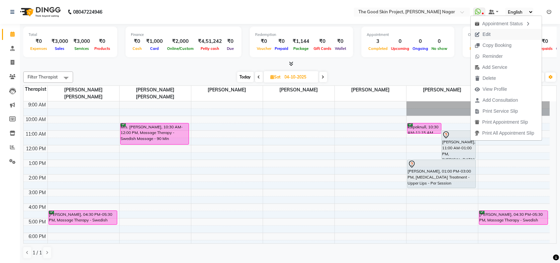
click at [489, 32] on span "Edit" at bounding box center [486, 34] width 8 height 7
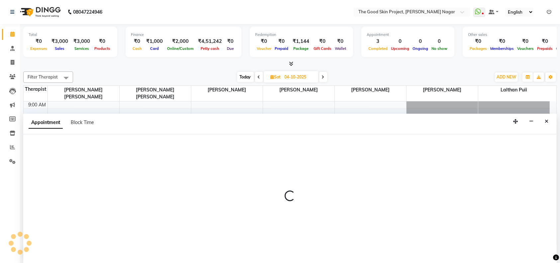
select select "tentative"
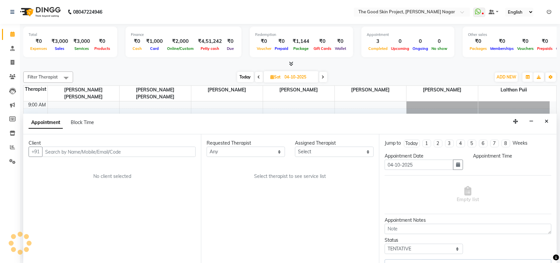
select select "69113"
select select "660"
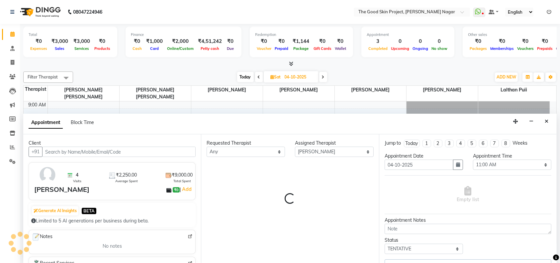
scroll to position [11, 0]
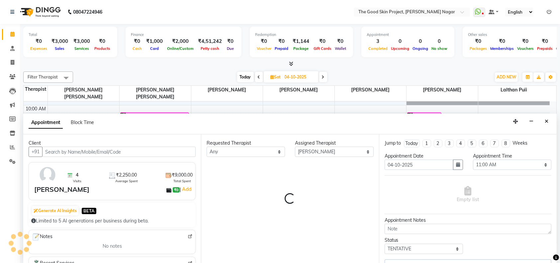
select select "588"
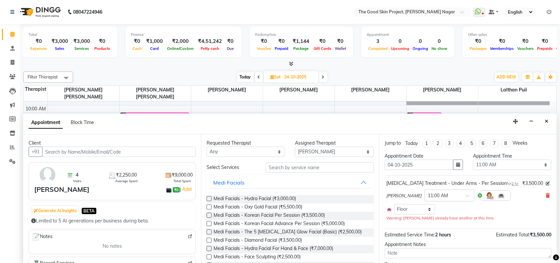
scroll to position [44, 0]
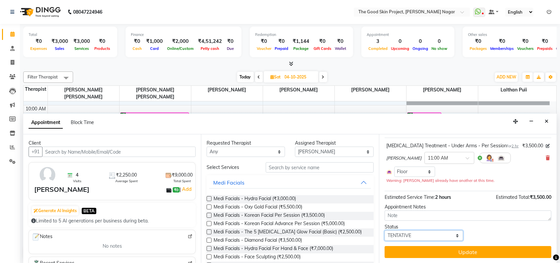
click at [453, 233] on select "Select TENTATIVE CONFIRM UPCOMING" at bounding box center [423, 235] width 78 height 10
select select "confirm booking"
click at [384, 230] on select "Select TENTATIVE CONFIRM UPCOMING" at bounding box center [423, 235] width 78 height 10
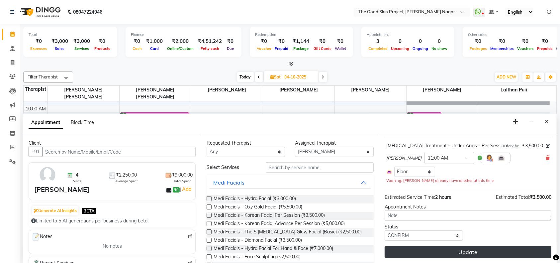
click at [470, 250] on button "Update" at bounding box center [467, 252] width 167 height 12
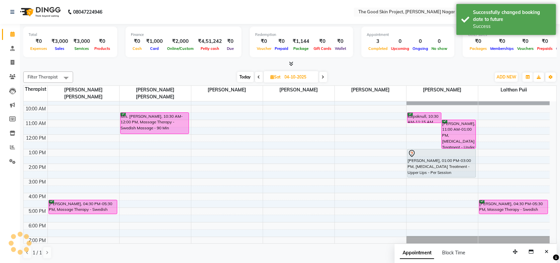
scroll to position [0, 0]
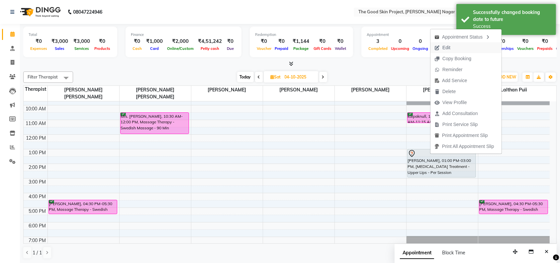
click at [444, 46] on span "Edit" at bounding box center [446, 47] width 8 height 7
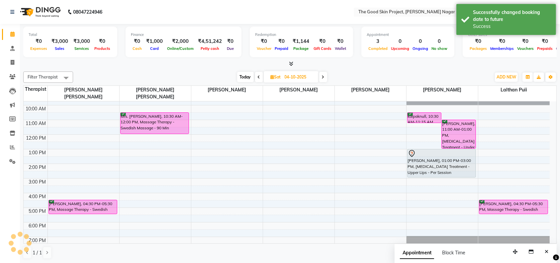
select select "69113"
select select "780"
select select "tentative"
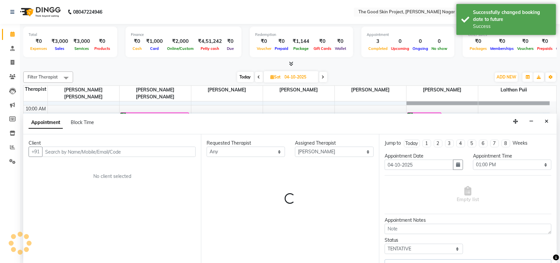
select select "588"
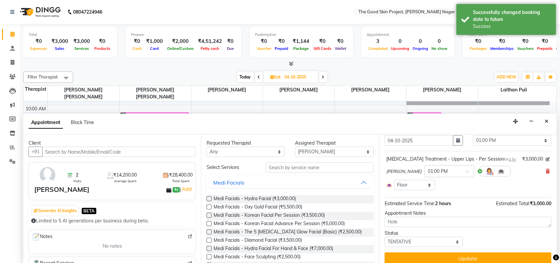
scroll to position [37, 0]
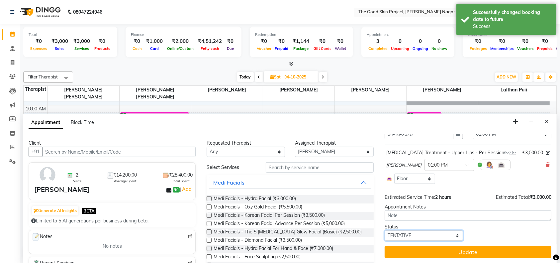
click at [428, 236] on select "Select TENTATIVE CONFIRM UPCOMING" at bounding box center [423, 235] width 78 height 10
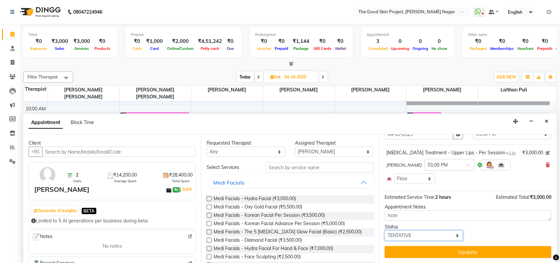
select select "confirm booking"
click at [384, 230] on select "Select TENTATIVE CONFIRM UPCOMING" at bounding box center [423, 235] width 78 height 10
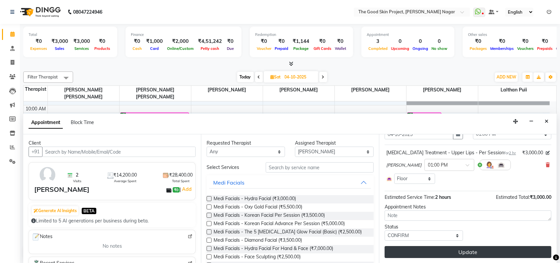
click at [442, 251] on button "Update" at bounding box center [467, 252] width 167 height 12
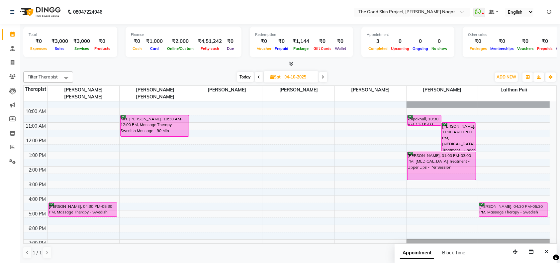
scroll to position [11, 0]
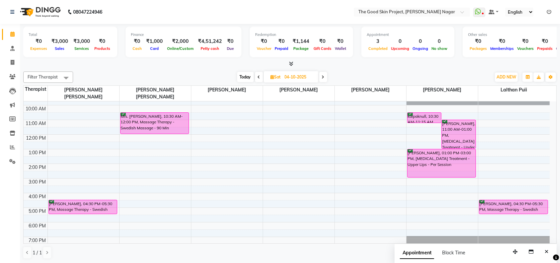
click at [258, 77] on icon at bounding box center [259, 77] width 3 height 4
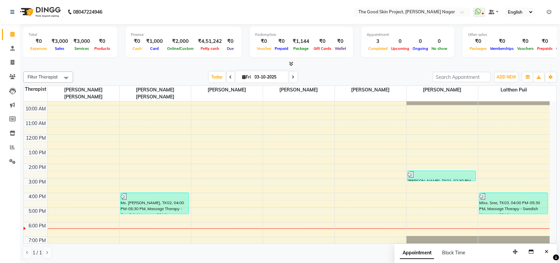
click at [292, 78] on icon at bounding box center [293, 77] width 3 height 4
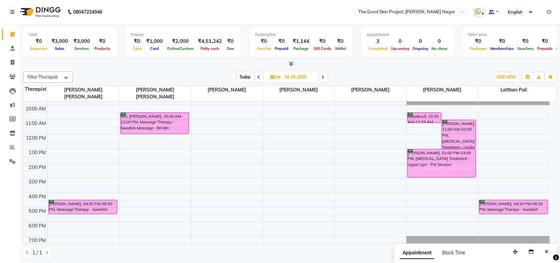
scroll to position [0, 0]
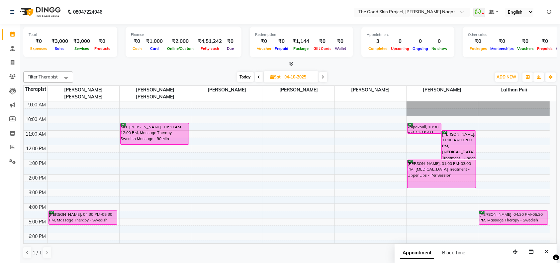
click at [258, 76] on icon at bounding box center [259, 77] width 3 height 4
type input "03-10-2025"
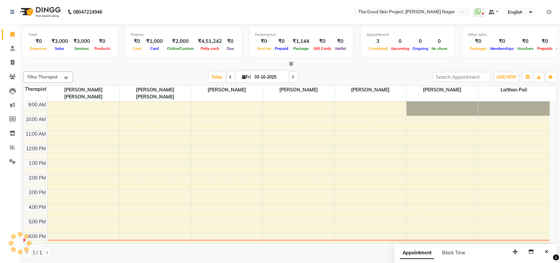
scroll to position [11, 0]
